Goal: Find specific page/section: Find specific page/section

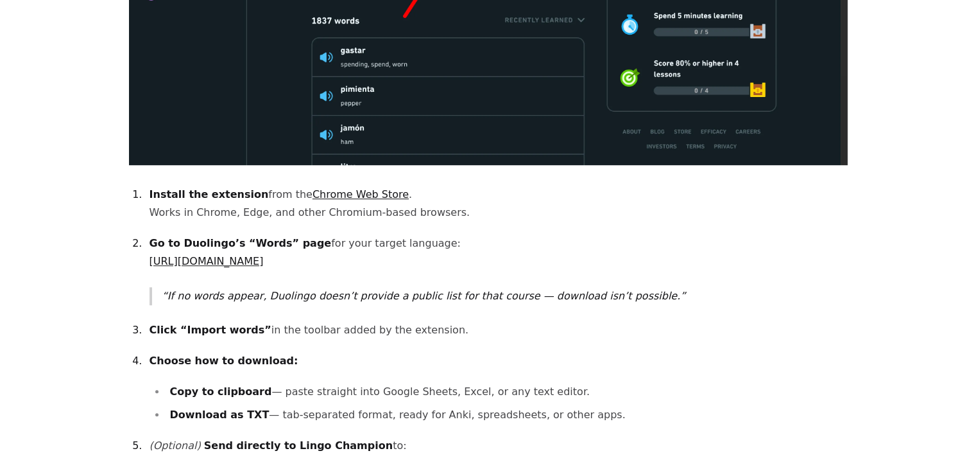
scroll to position [868, 0]
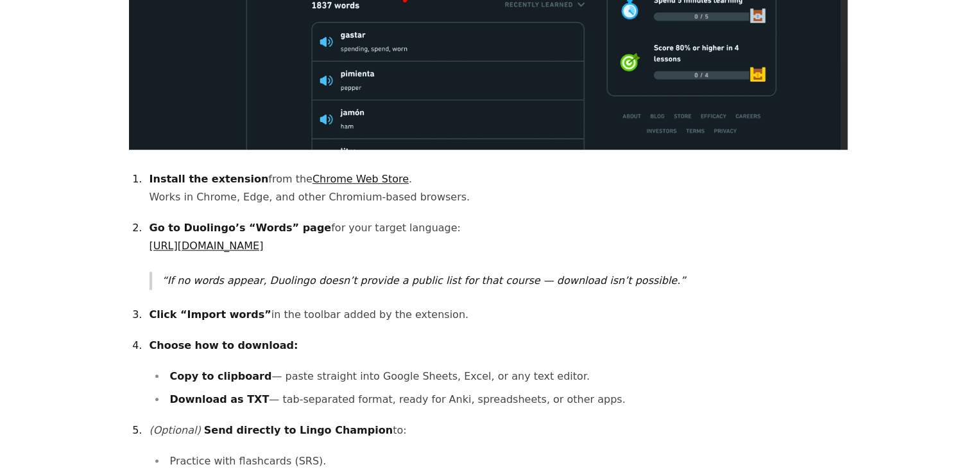
click at [264, 239] on link "[URL][DOMAIN_NAME]" at bounding box center [207, 245] width 114 height 12
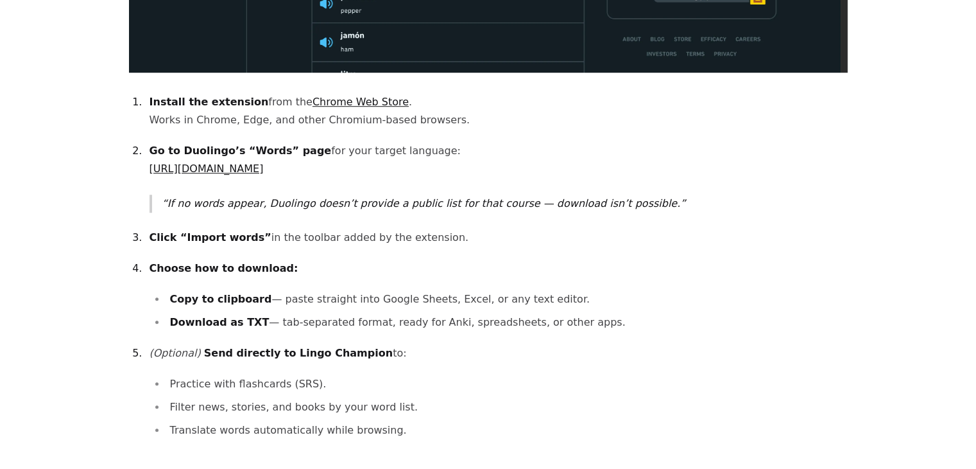
scroll to position [986, 0]
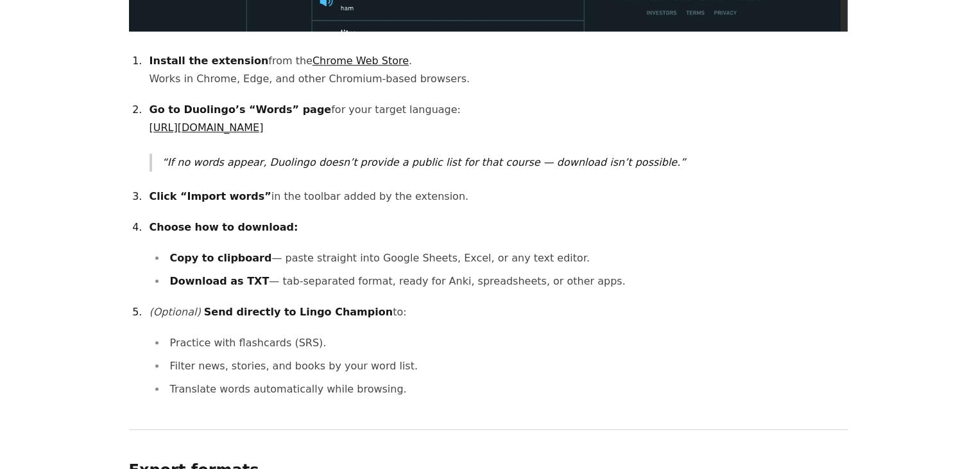
click at [264, 121] on link "[URL][DOMAIN_NAME]" at bounding box center [207, 127] width 114 height 12
